Goal: Find specific page/section: Find specific page/section

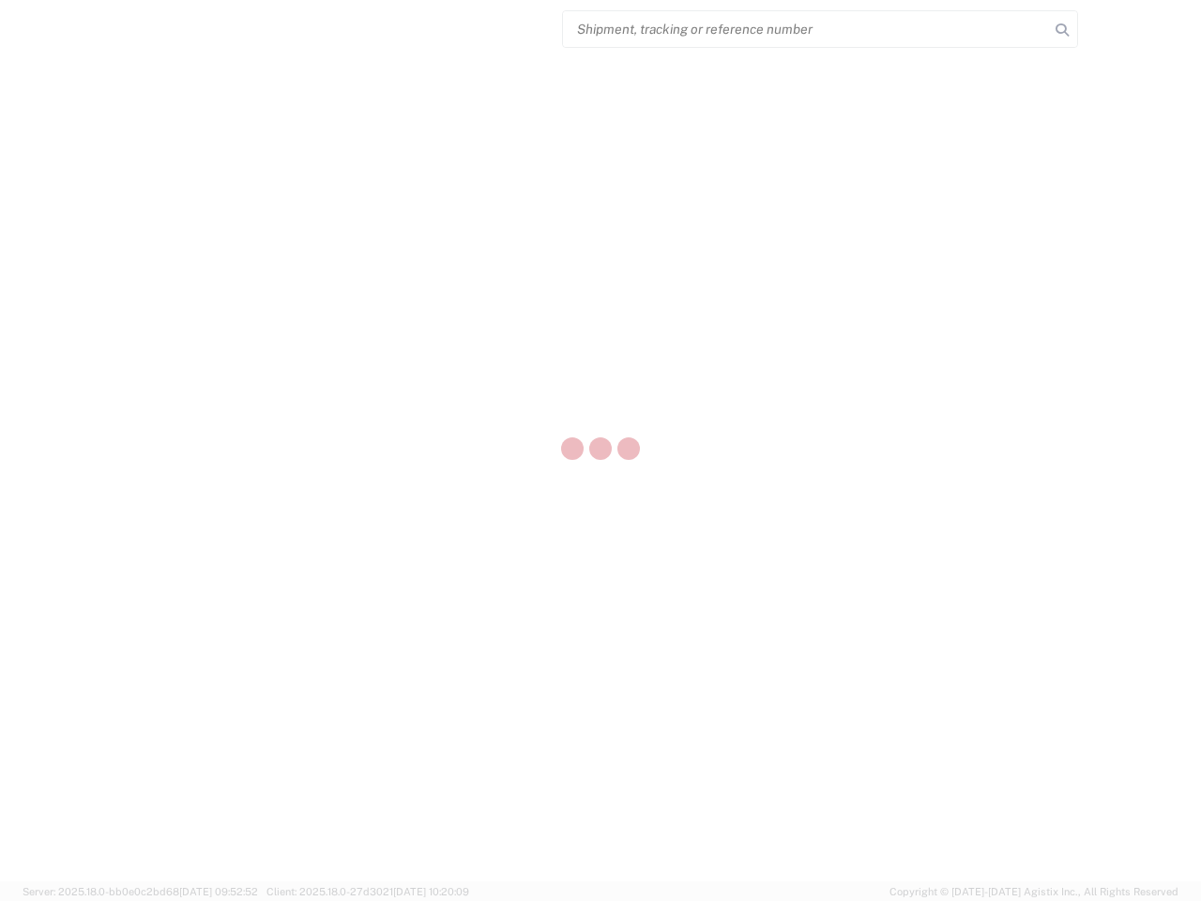
select select "US"
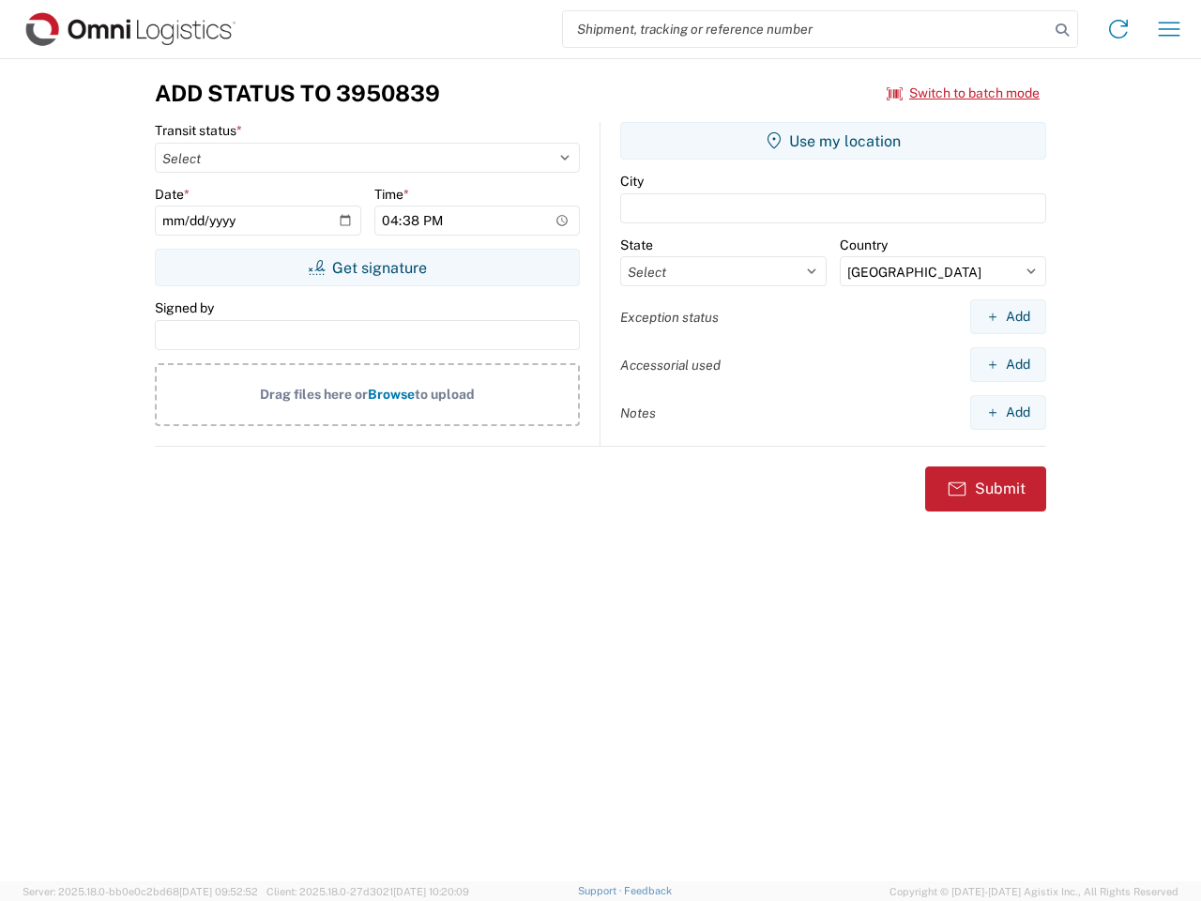
click at [806, 29] on input "search" at bounding box center [806, 29] width 486 height 36
click at [1062, 30] on icon at bounding box center [1062, 30] width 26 height 26
click at [1118, 29] on icon at bounding box center [1118, 29] width 30 height 30
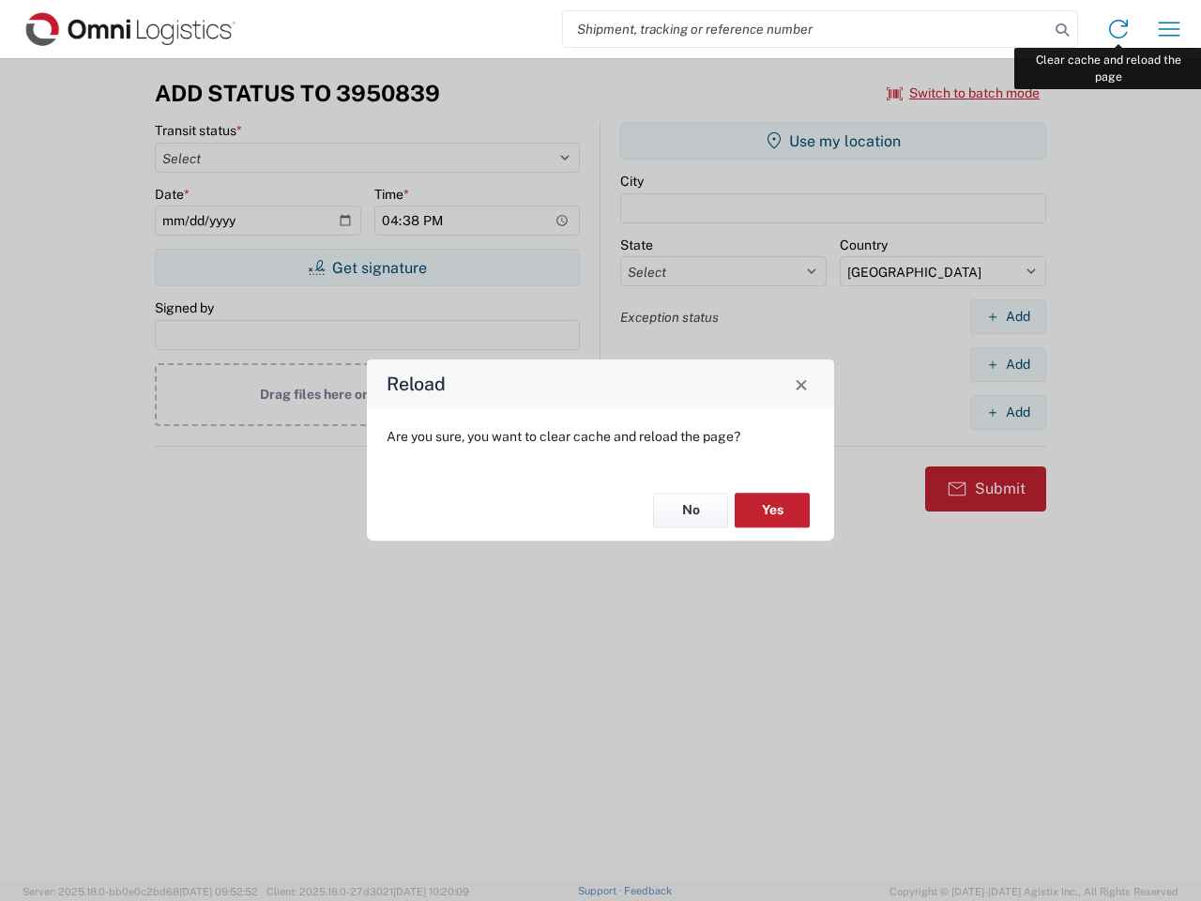
click at [1169, 29] on div "Reload Are you sure, you want to clear cache and reload the page? No Yes" at bounding box center [600, 450] width 1201 height 901
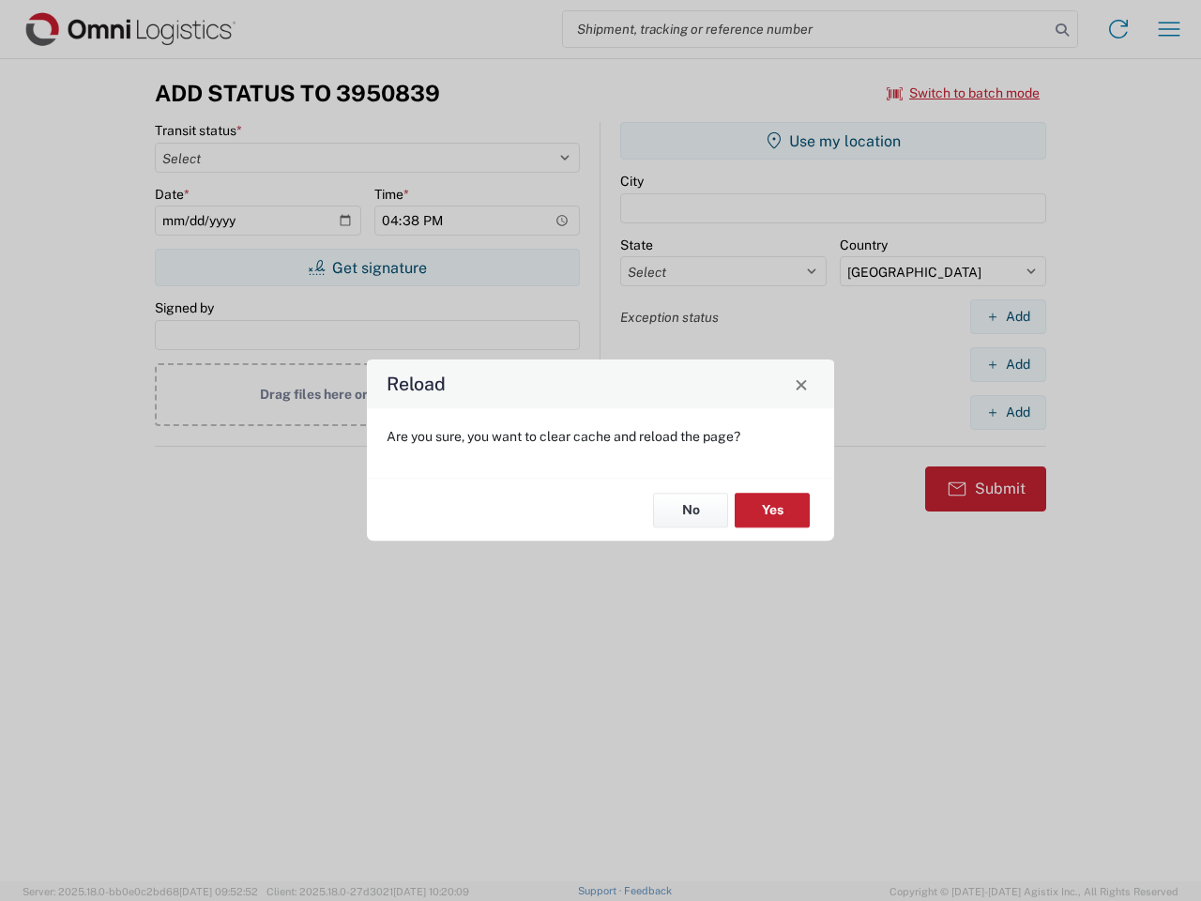
click at [963, 93] on div "Reload Are you sure, you want to clear cache and reload the page? No Yes" at bounding box center [600, 450] width 1201 height 901
click at [367, 267] on div "Reload Are you sure, you want to clear cache and reload the page? No Yes" at bounding box center [600, 450] width 1201 height 901
click at [833, 141] on div "Reload Are you sure, you want to clear cache and reload the page? No Yes" at bounding box center [600, 450] width 1201 height 901
click at [1008, 316] on div "Reload Are you sure, you want to clear cache and reload the page? No Yes" at bounding box center [600, 450] width 1201 height 901
click at [1008, 364] on div "Reload Are you sure, you want to clear cache and reload the page? No Yes" at bounding box center [600, 450] width 1201 height 901
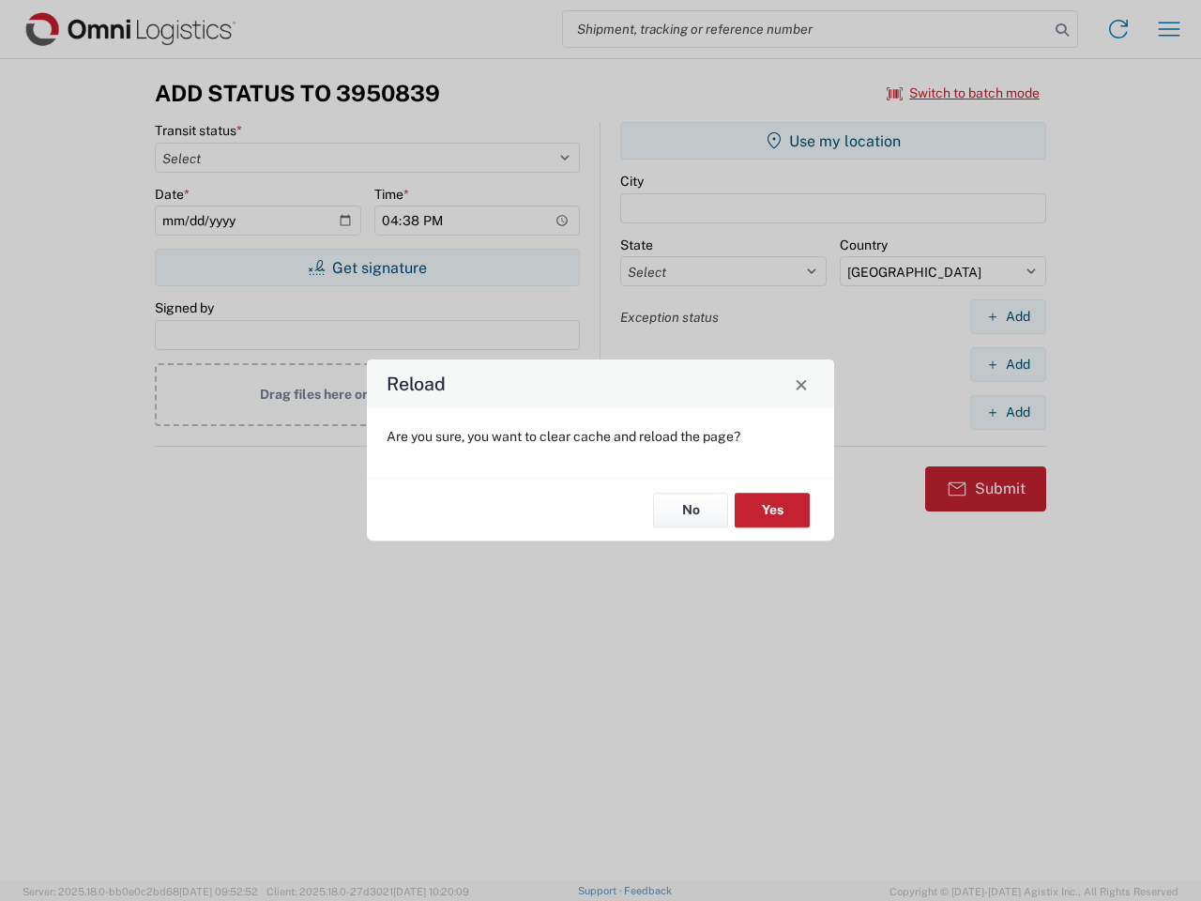
click at [1008, 412] on div "Reload Are you sure, you want to clear cache and reload the page? No Yes" at bounding box center [600, 450] width 1201 height 901
